Goal: Information Seeking & Learning: Check status

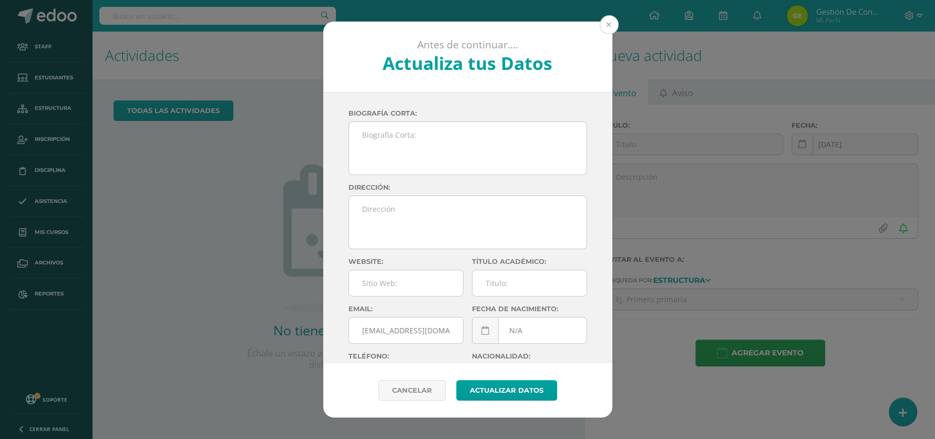
click at [613, 28] on button at bounding box center [609, 24] width 19 height 19
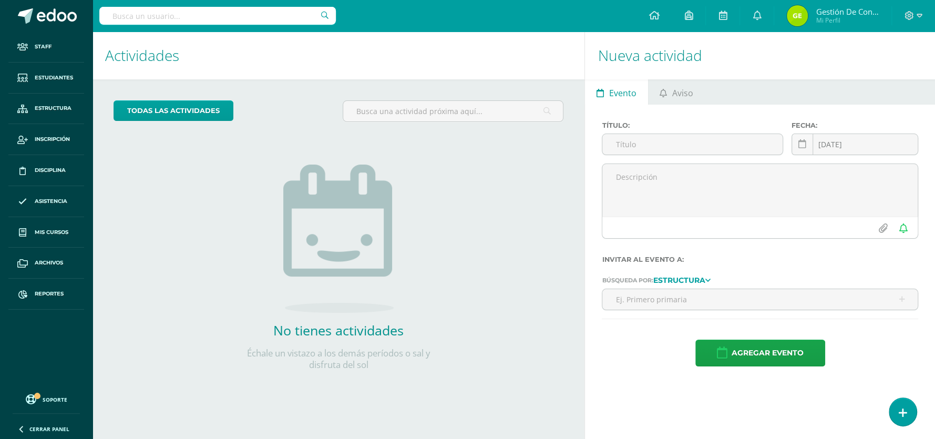
click at [471, 308] on div "todas las Actividades No tienes actividades Échale un vistazo a los demás perío…" at bounding box center [338, 241] width 492 height 325
click at [206, 25] on div at bounding box center [217, 16] width 236 height 32
click at [205, 20] on input "text" at bounding box center [217, 16] width 236 height 18
type input "urrutia reyes"
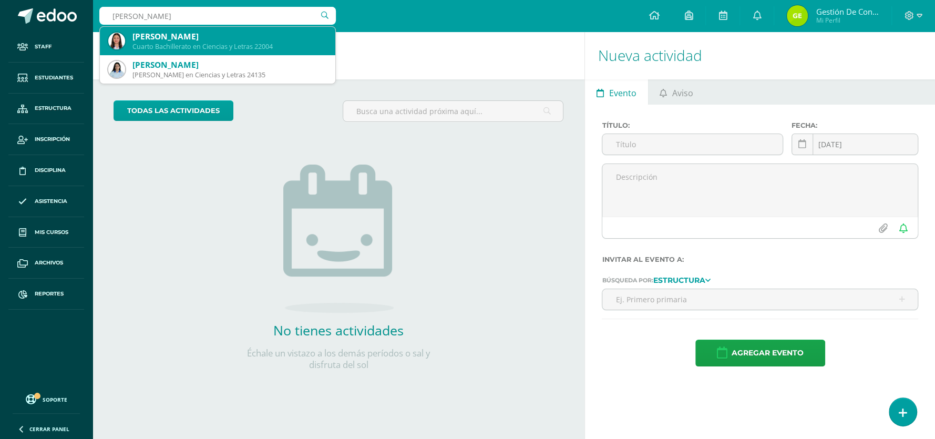
click at [200, 36] on div "Rosmery Nineth Urrutia Reyes" at bounding box center [229, 36] width 194 height 11
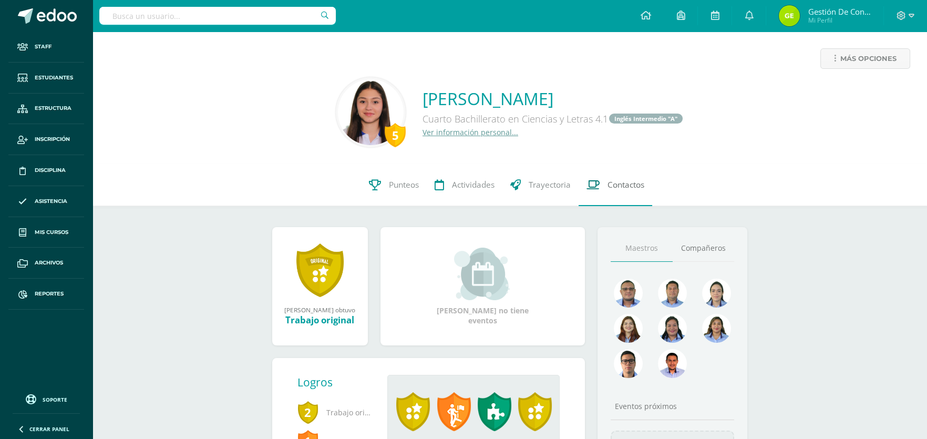
click at [632, 186] on span "Contactos" at bounding box center [625, 184] width 37 height 11
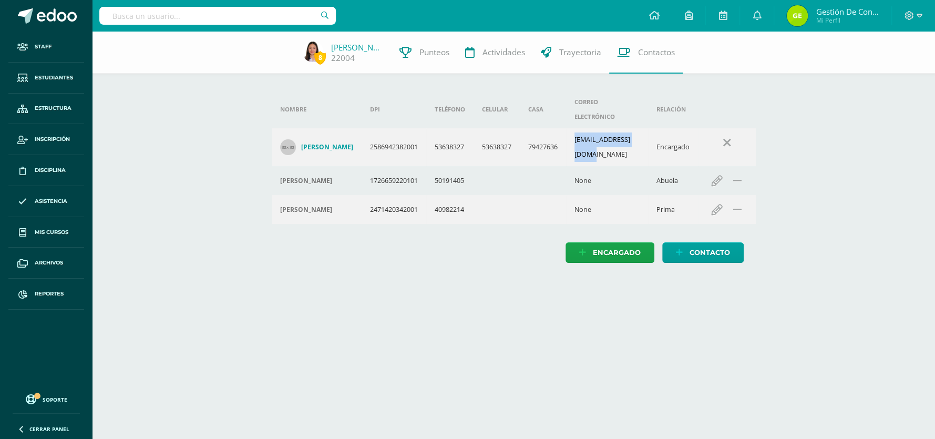
drag, startPoint x: 583, startPoint y: 129, endPoint x: 657, endPoint y: 133, distance: 74.2
click at [648, 133] on td "mreyes2202@gmail.com" at bounding box center [607, 147] width 82 height 38
copy td "mreyes2202@gmail.com"
drag, startPoint x: 358, startPoint y: 60, endPoint x: 330, endPoint y: 60, distance: 27.8
click at [331, 60] on div "22004" at bounding box center [357, 58] width 53 height 11
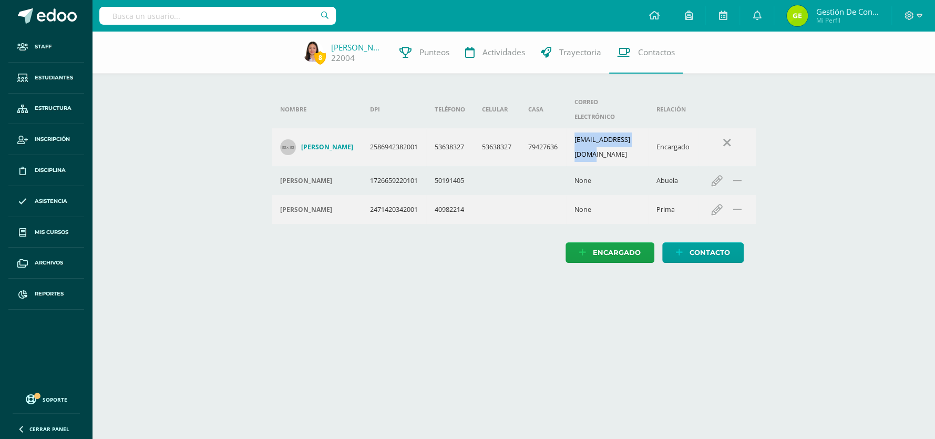
copy link "22004"
click at [421, 51] on span "Punteos" at bounding box center [434, 52] width 30 height 11
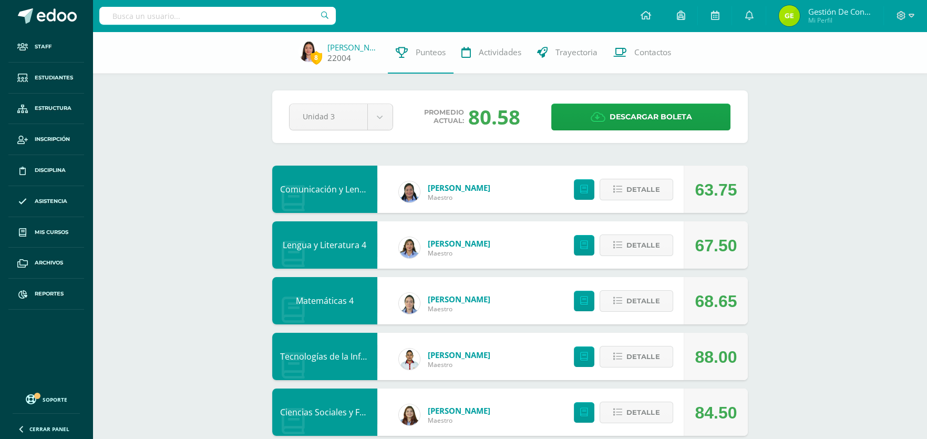
click at [340, 47] on link "[PERSON_NAME]" at bounding box center [353, 47] width 53 height 11
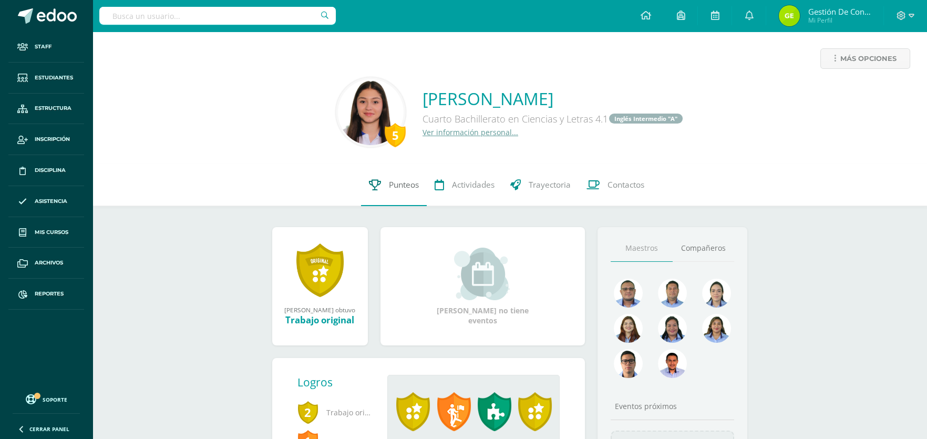
click at [403, 185] on span "Punteos" at bounding box center [404, 184] width 30 height 11
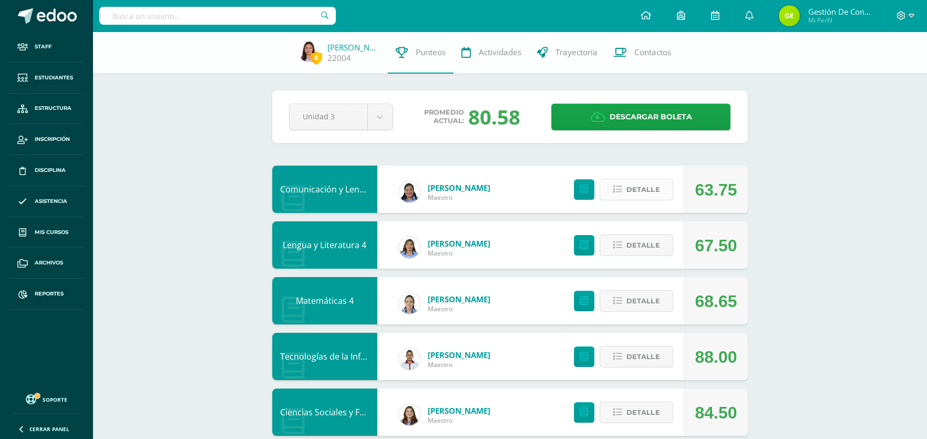
click at [648, 185] on span "Detalle" at bounding box center [642, 189] width 33 height 19
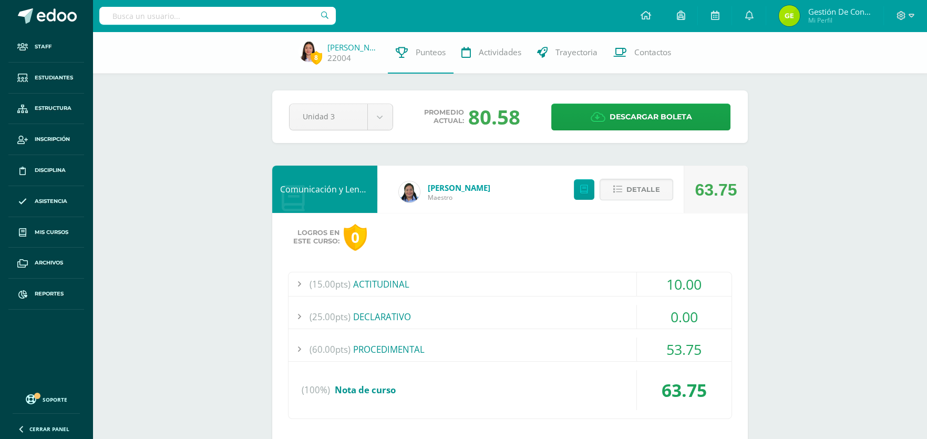
click at [393, 316] on div "(25.00pts) DECLARATIVO" at bounding box center [509, 317] width 443 height 24
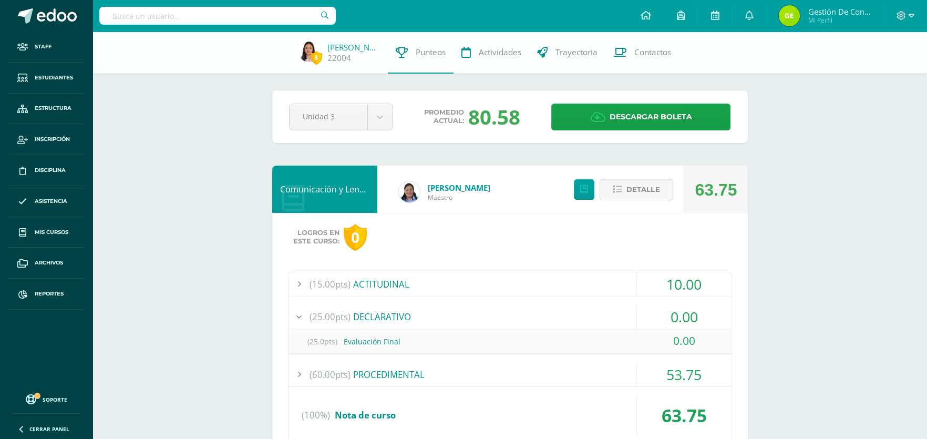
click at [393, 316] on div "(25.00pts) DECLARATIVO" at bounding box center [509, 317] width 443 height 24
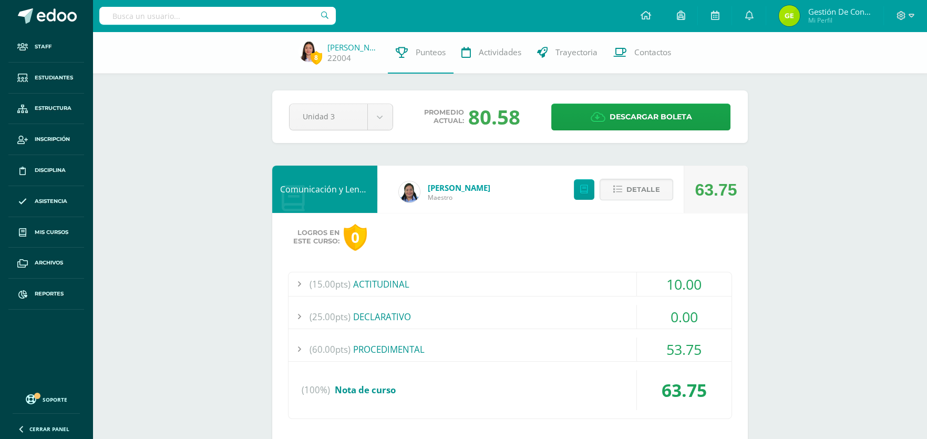
click at [393, 316] on div "(25.00pts) DECLARATIVO" at bounding box center [509, 317] width 443 height 24
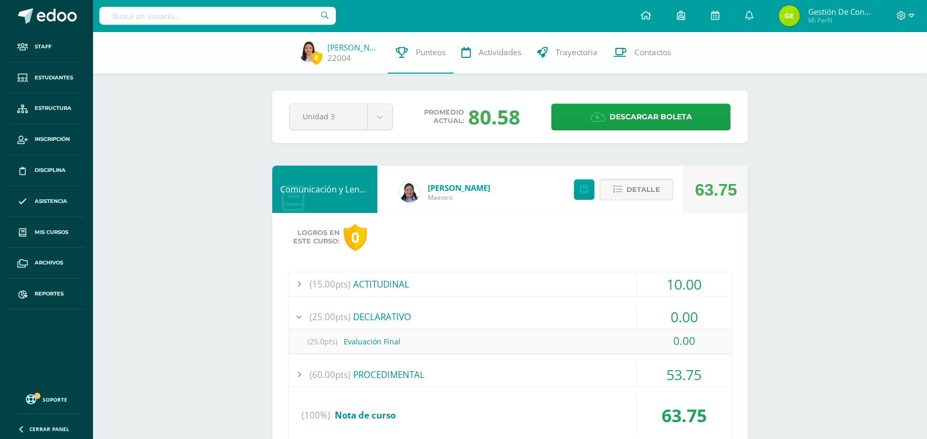
click at [393, 316] on div "(25.00pts) DECLARATIVO" at bounding box center [509, 317] width 443 height 24
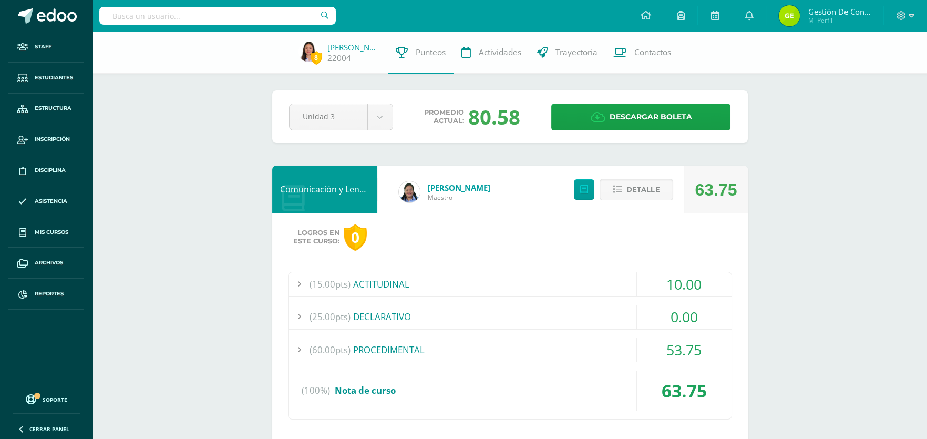
click at [392, 316] on div "(25.00pts) DECLARATIVO" at bounding box center [509, 317] width 443 height 24
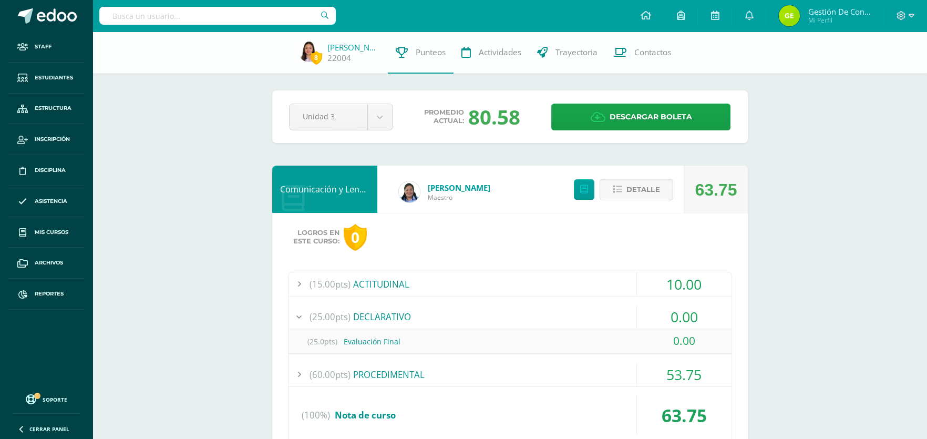
click at [301, 318] on div at bounding box center [298, 317] width 21 height 24
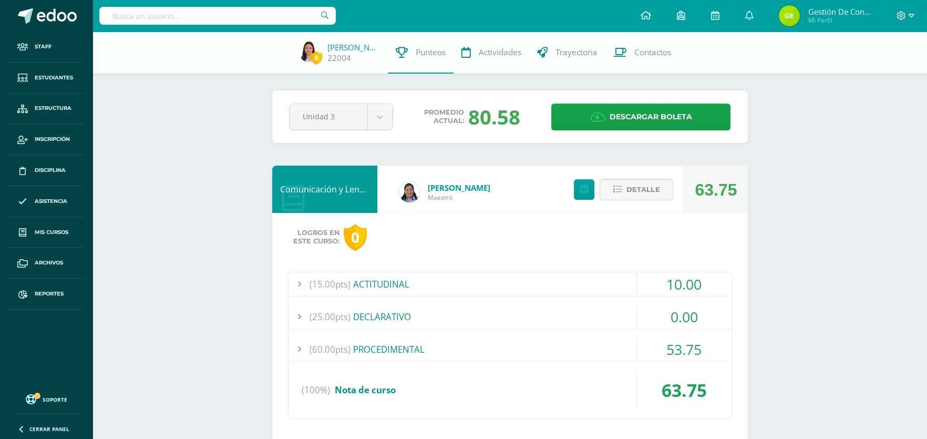
click at [301, 318] on div at bounding box center [298, 317] width 21 height 24
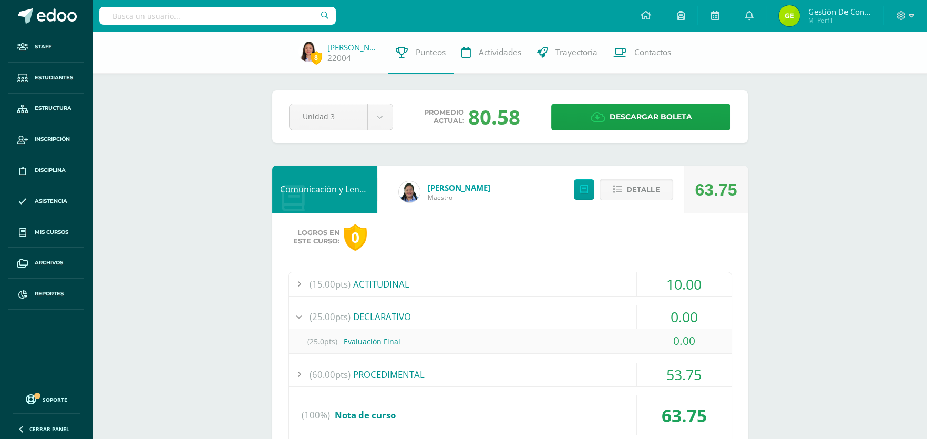
click at [301, 318] on div at bounding box center [298, 317] width 21 height 24
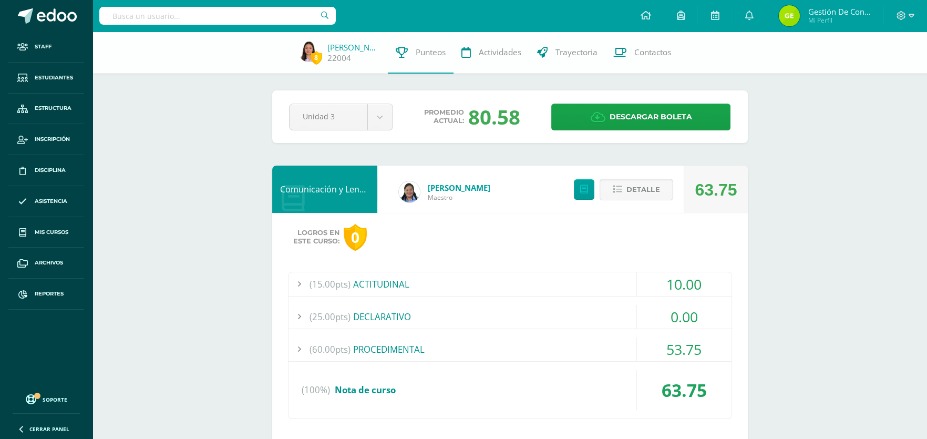
click at [224, 15] on input "text" at bounding box center [217, 16] width 236 height 18
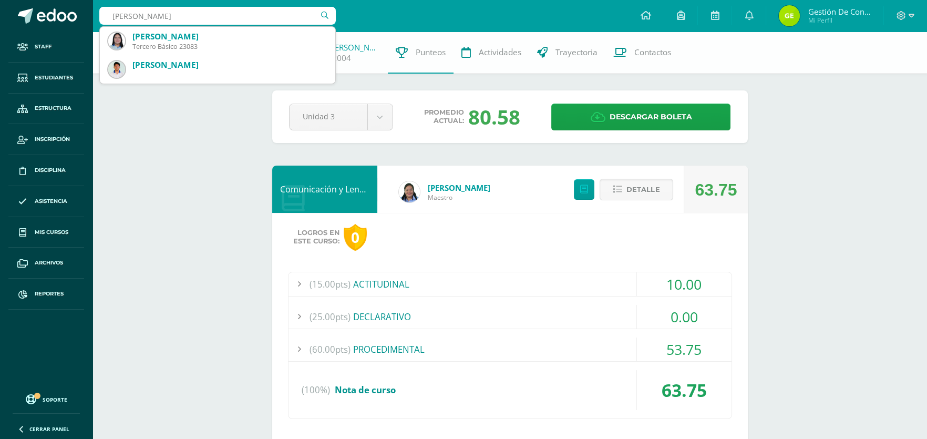
type input "kristel dayana"
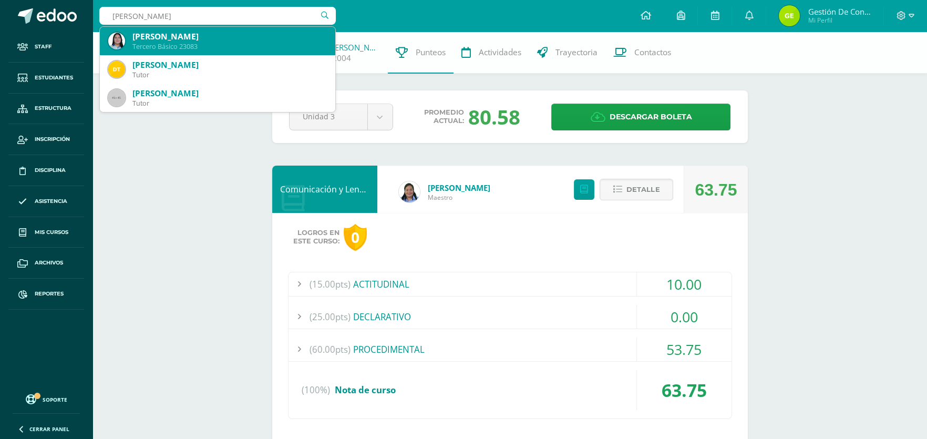
click at [220, 35] on div "Kristhel Dayana Lemus Cardona" at bounding box center [229, 36] width 194 height 11
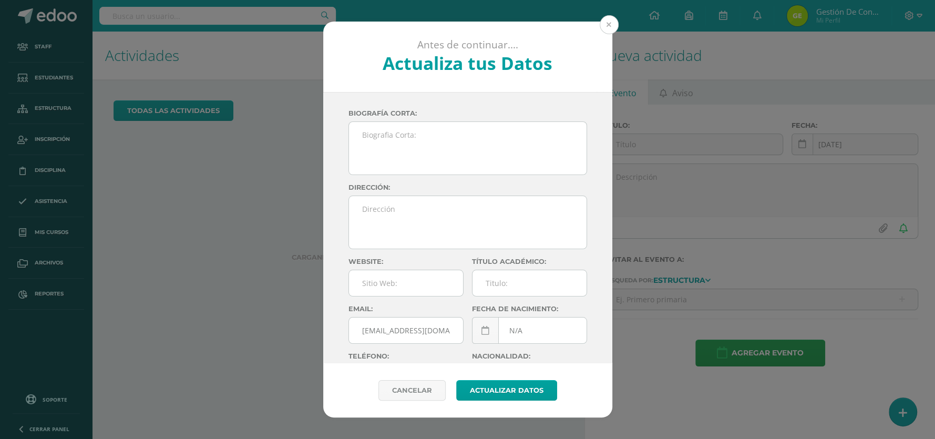
click at [605, 20] on button at bounding box center [609, 24] width 19 height 19
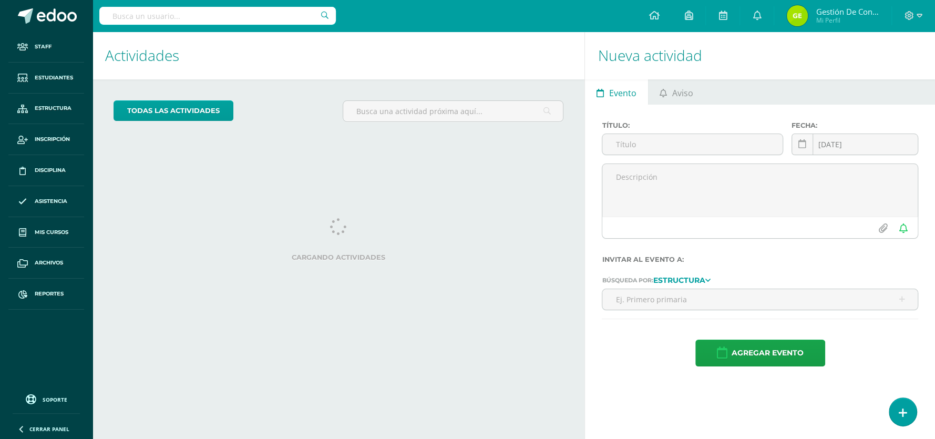
click at [218, 22] on input "text" at bounding box center [217, 16] width 236 height 18
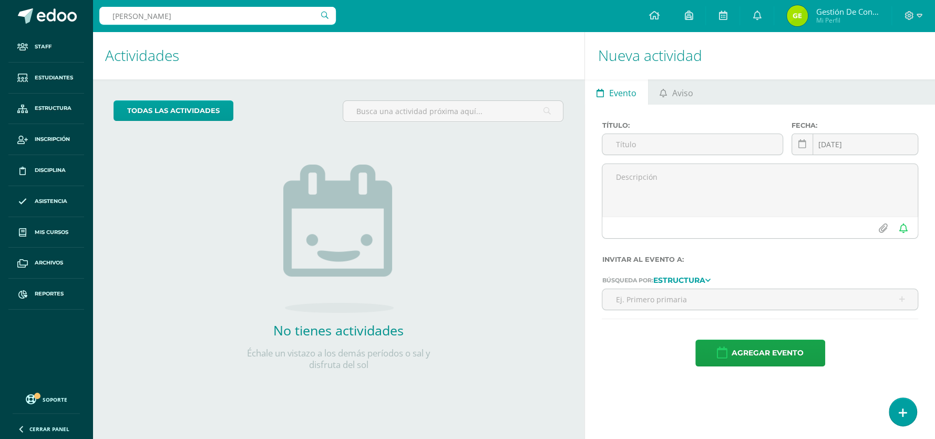
type input "[PERSON_NAME]"
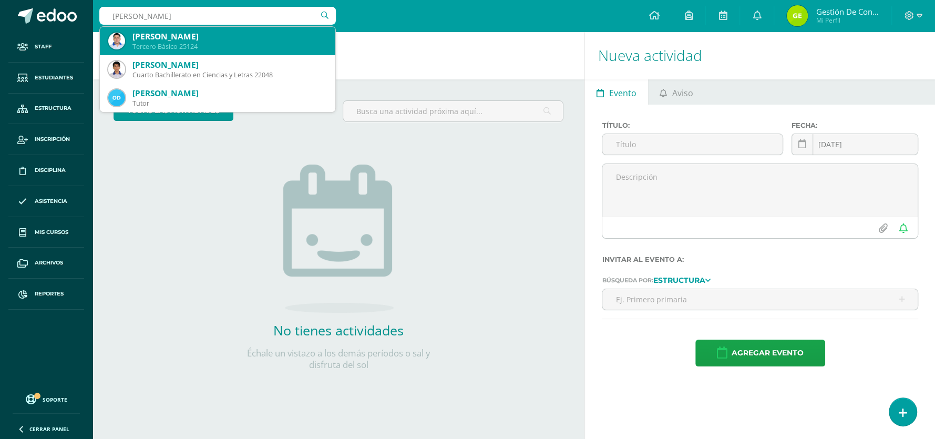
click at [192, 39] on div "[PERSON_NAME]" at bounding box center [229, 36] width 194 height 11
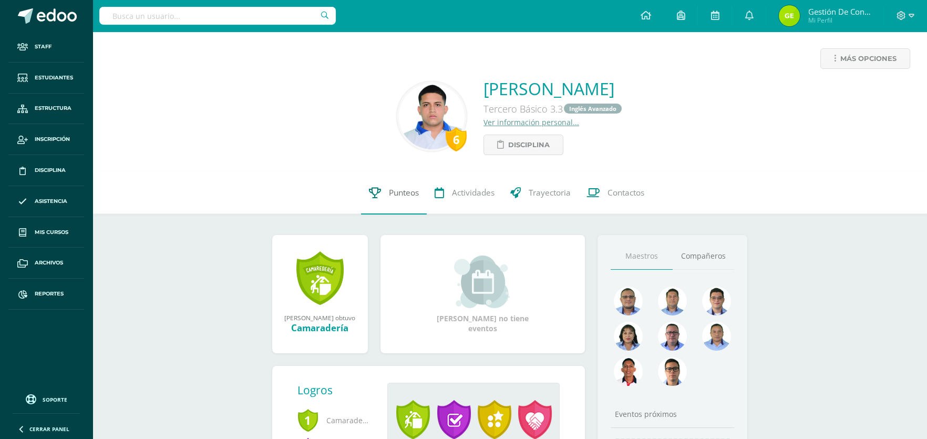
click at [389, 197] on span "Punteos" at bounding box center [404, 193] width 30 height 11
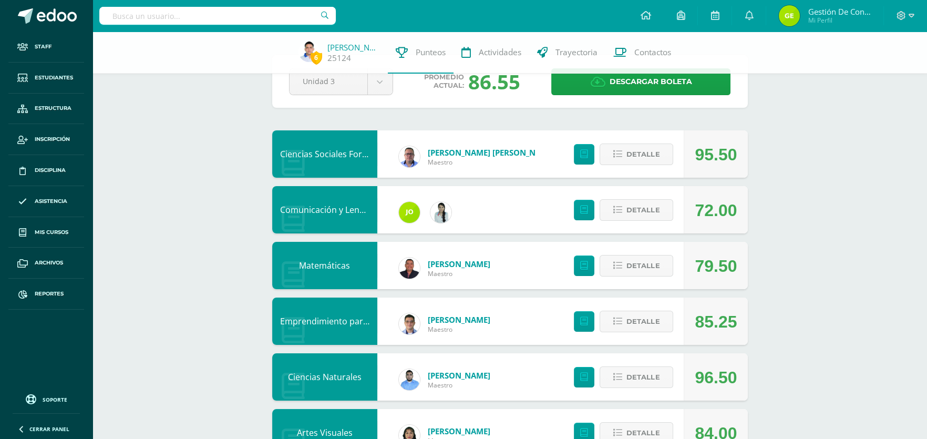
scroll to position [52, 0]
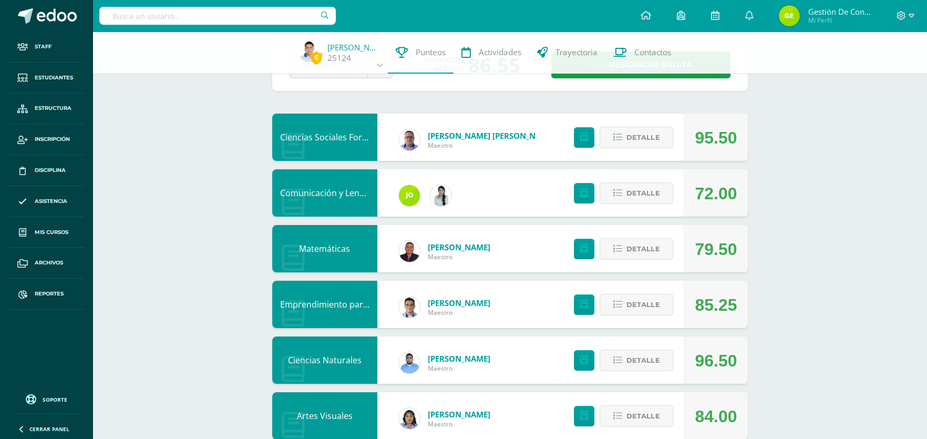
click at [332, 187] on link "Comunicación y Lenguaje, Idioma Extranjero" at bounding box center [368, 193] width 176 height 12
click at [652, 198] on span "Detalle" at bounding box center [642, 192] width 33 height 19
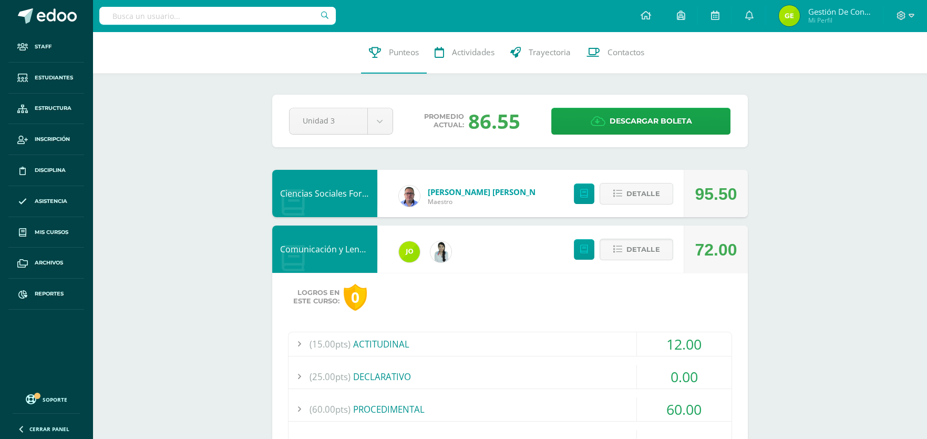
click at [241, 18] on input "text" at bounding box center [217, 16] width 236 height 18
type input "samuel asmén"
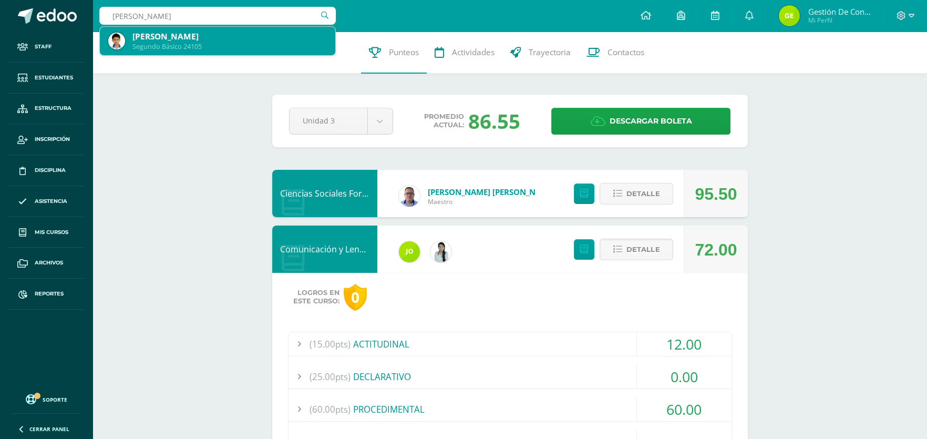
click at [204, 42] on div "Samuel Elí Noé Méndez Asmén" at bounding box center [229, 36] width 194 height 11
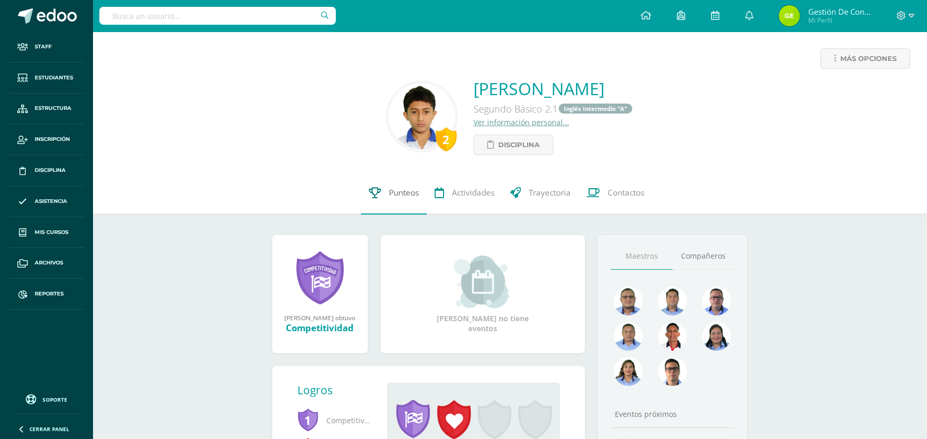
click at [395, 188] on span "Punteos" at bounding box center [404, 193] width 30 height 11
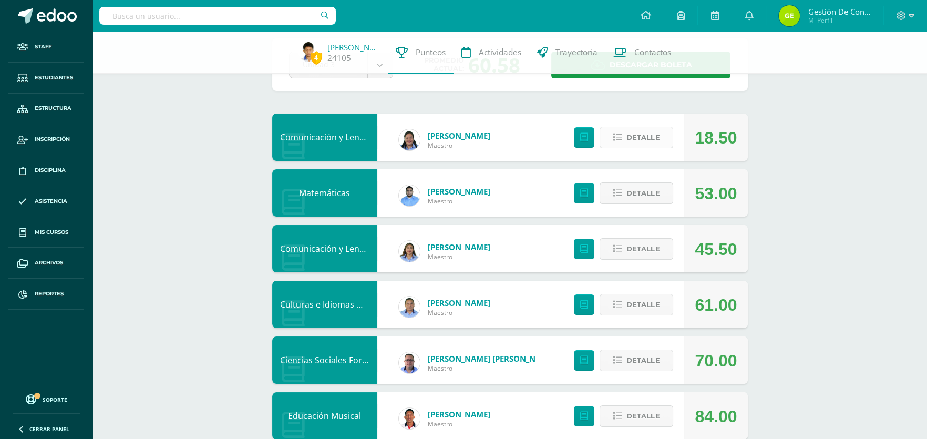
click at [640, 139] on span "Detalle" at bounding box center [642, 137] width 33 height 19
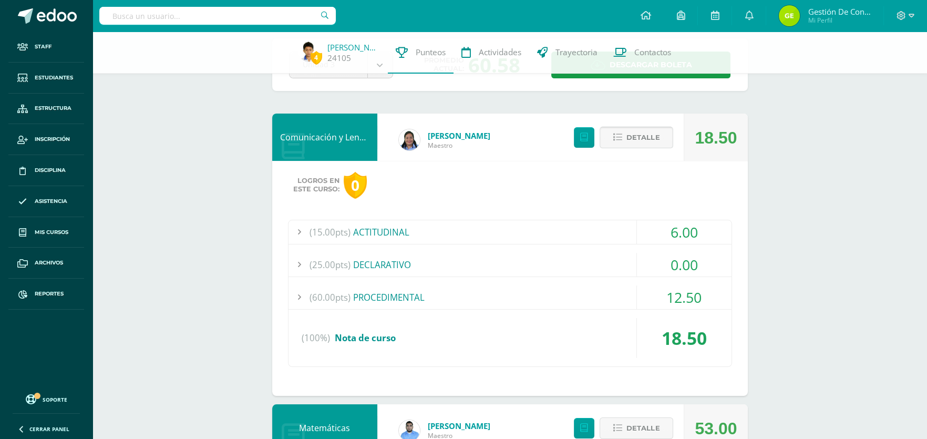
click at [650, 133] on span "Detalle" at bounding box center [642, 137] width 33 height 19
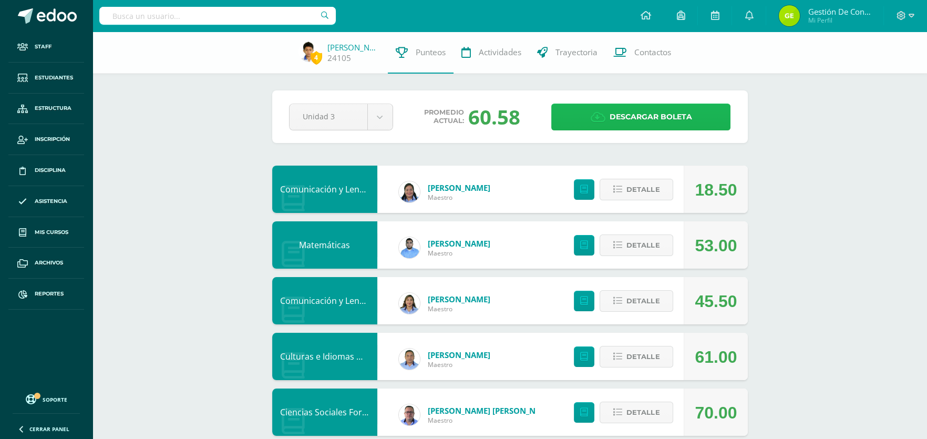
click at [648, 113] on span "Descargar boleta" at bounding box center [650, 117] width 82 height 26
click at [44, 79] on span "Estudiantes" at bounding box center [54, 78] width 38 height 8
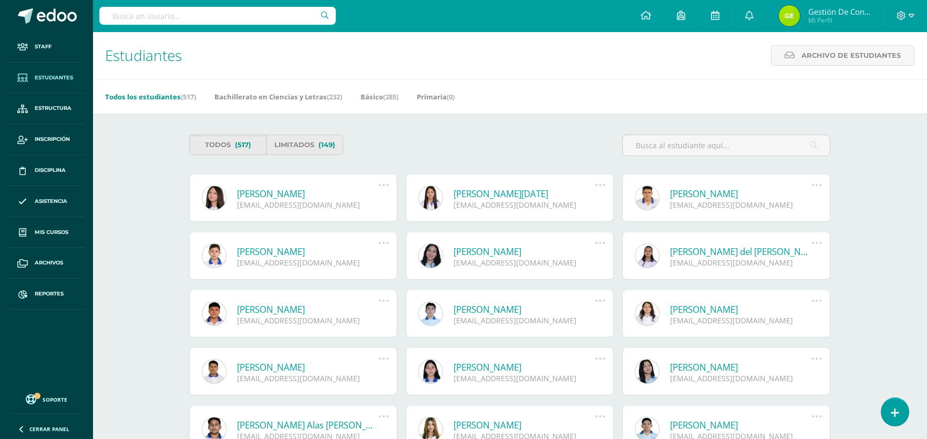
click at [171, 12] on input "text" at bounding box center [217, 16] width 236 height 18
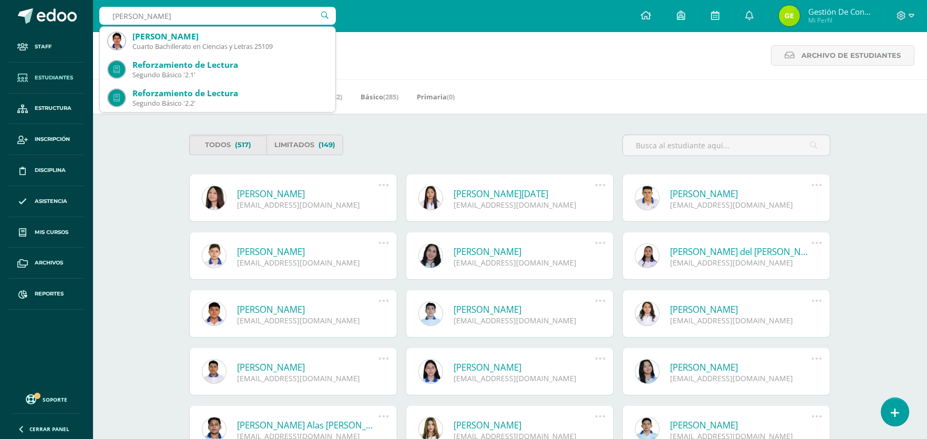
type input "garza hector"
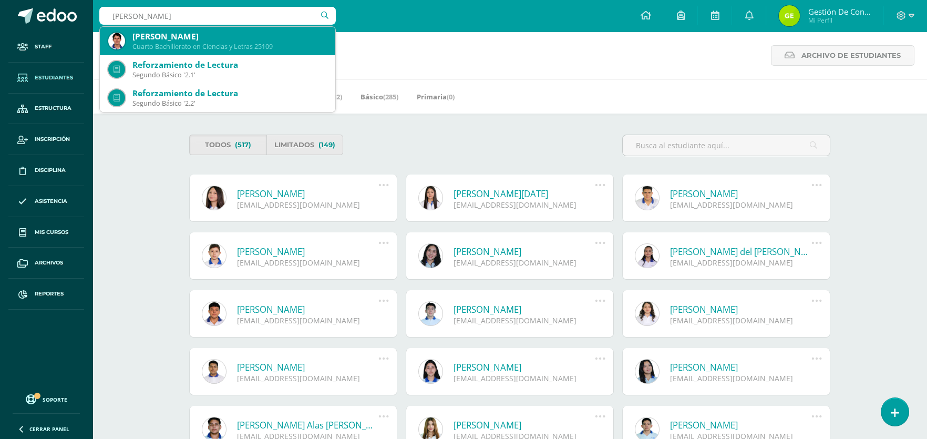
click at [179, 36] on div "Héctor André Martínez Garza" at bounding box center [229, 36] width 194 height 11
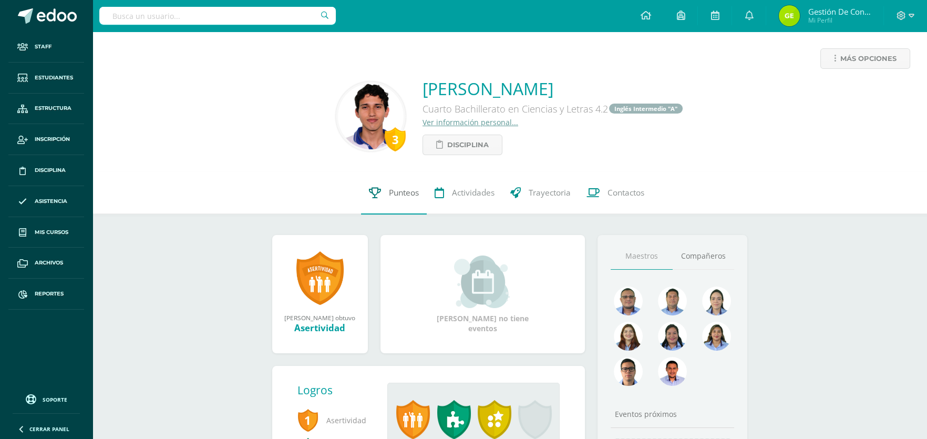
click at [399, 192] on span "Punteos" at bounding box center [404, 193] width 30 height 11
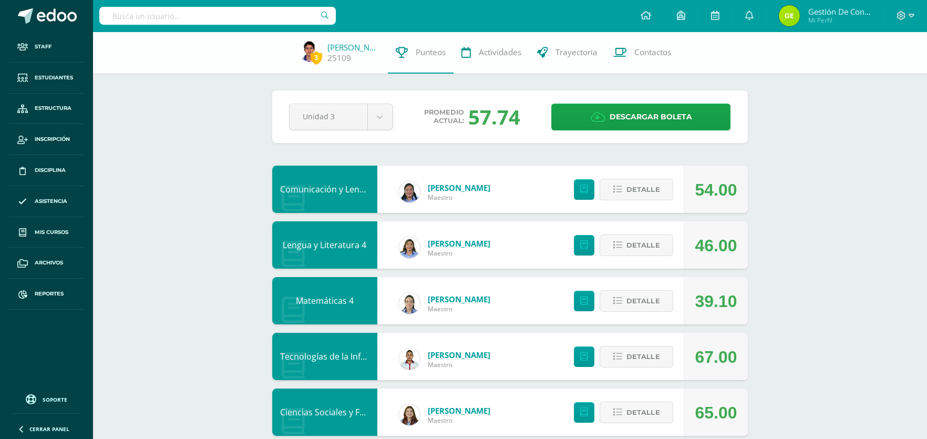
scroll to position [105, 0]
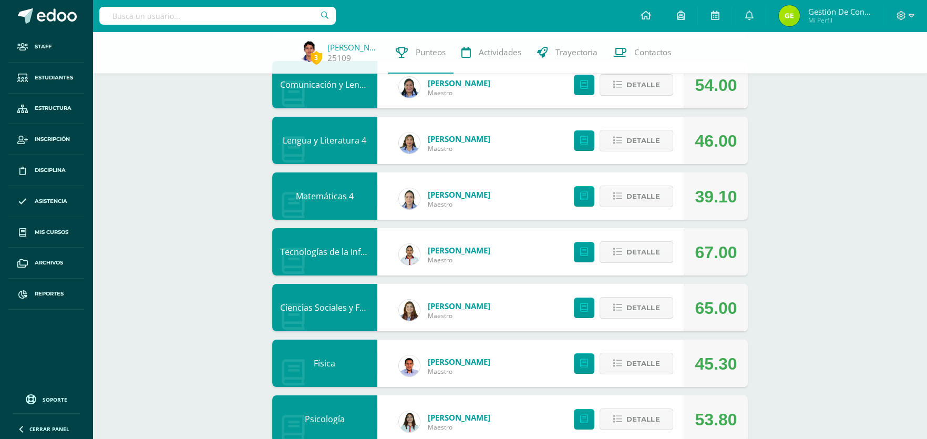
click at [329, 193] on link "Matemáticas 4" at bounding box center [325, 196] width 58 height 12
click at [633, 199] on span "Detalle" at bounding box center [642, 196] width 33 height 19
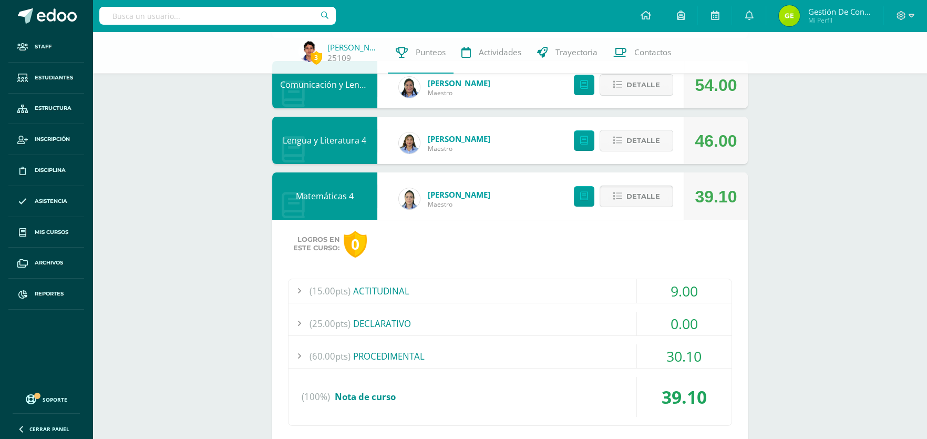
click at [641, 198] on span "Detalle" at bounding box center [642, 196] width 33 height 19
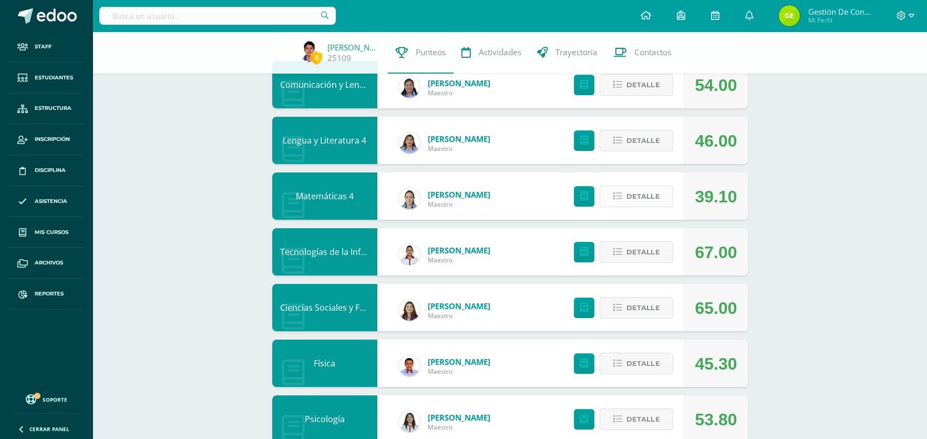
click at [634, 201] on span "Detalle" at bounding box center [642, 196] width 33 height 19
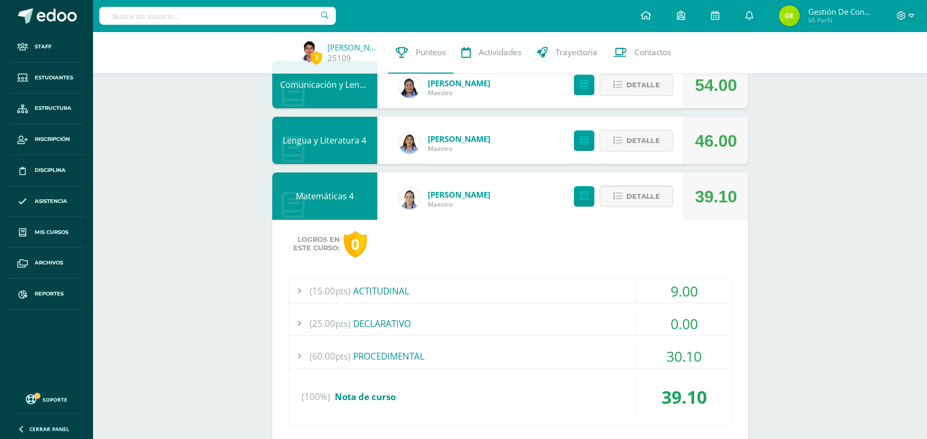
click at [634, 201] on span "Detalle" at bounding box center [642, 196] width 33 height 19
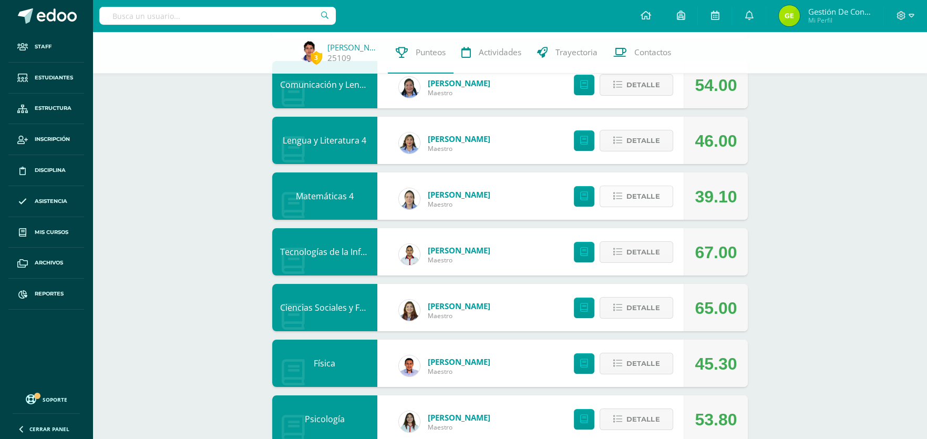
click at [634, 201] on span "Detalle" at bounding box center [642, 196] width 33 height 19
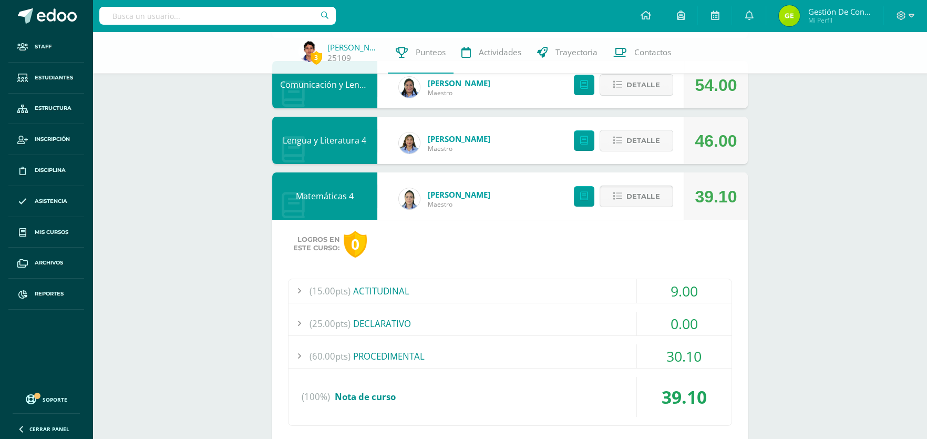
click at [634, 201] on span "Detalle" at bounding box center [642, 196] width 33 height 19
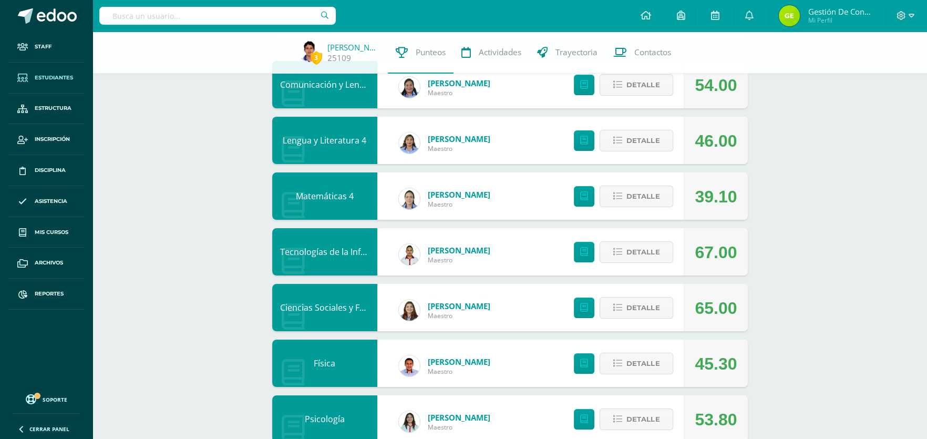
click at [48, 73] on link "Estudiantes" at bounding box center [46, 78] width 76 height 31
